Goal: Information Seeking & Learning: Learn about a topic

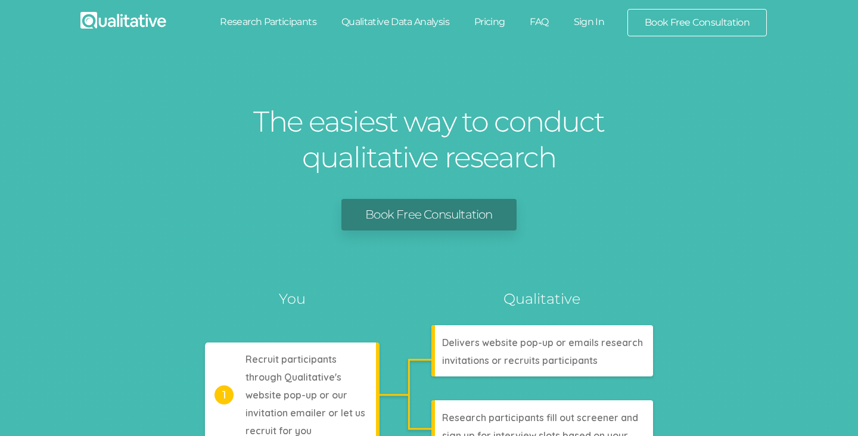
click at [498, 24] on link "Pricing" at bounding box center [490, 22] width 56 height 26
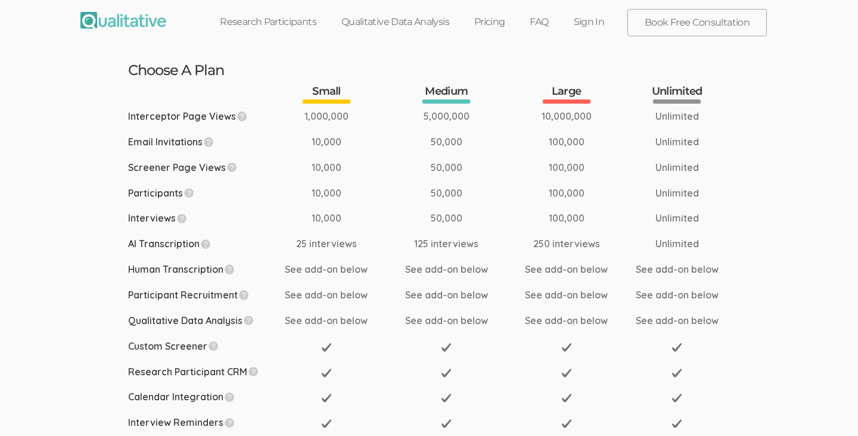
click at [272, 27] on link "Research Participants" at bounding box center [268, 22] width 122 height 26
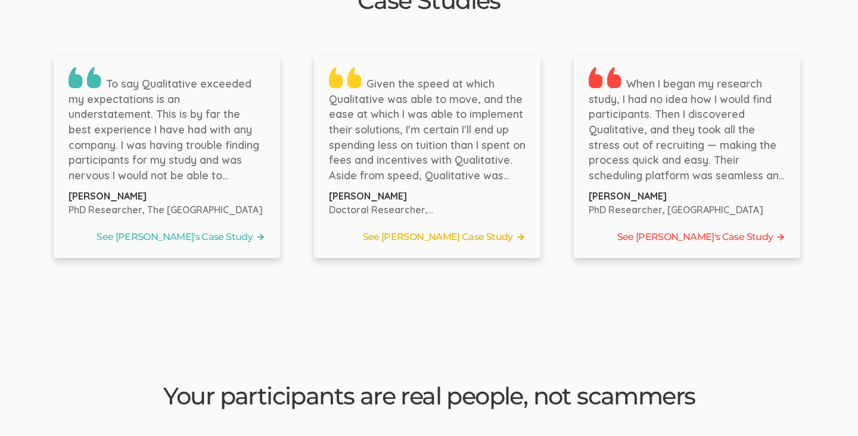
scroll to position [1921, 0]
